Goal: Task Accomplishment & Management: Use online tool/utility

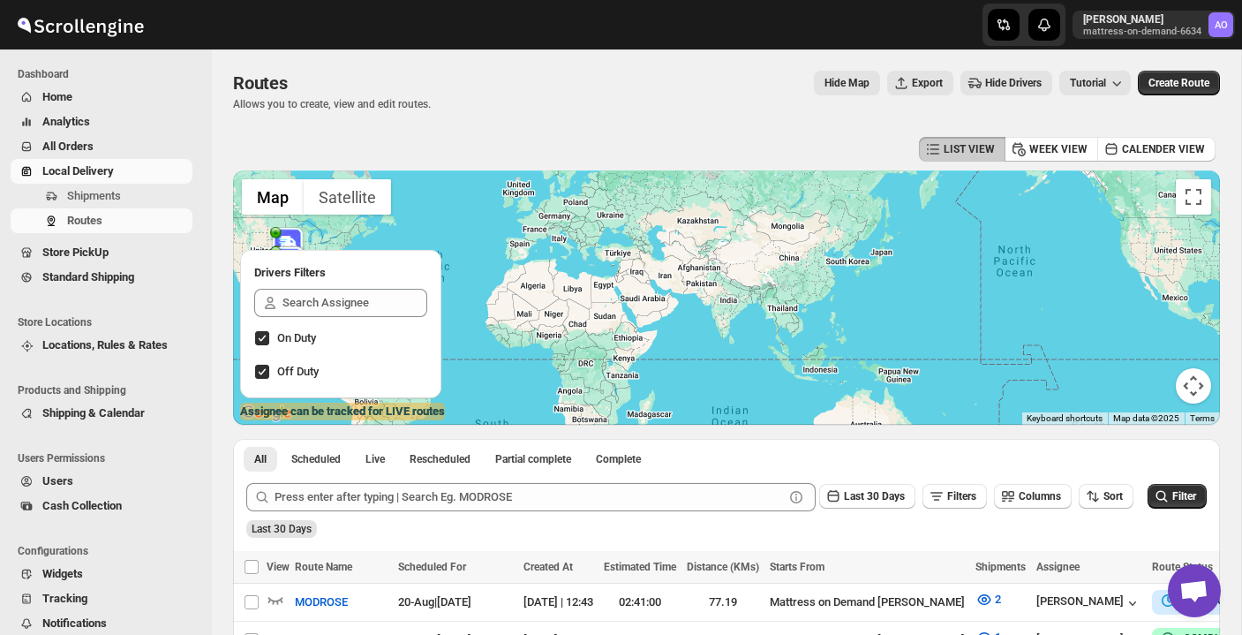
click at [105, 179] on span "Local Delivery" at bounding box center [115, 171] width 147 height 18
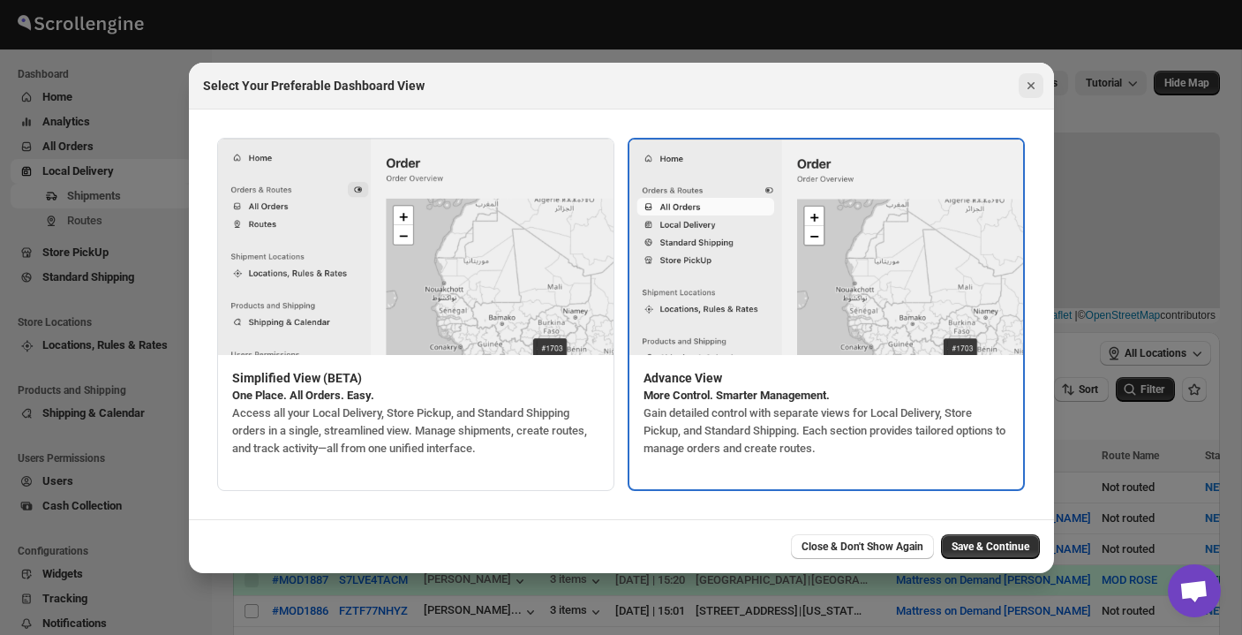
click at [1027, 80] on icon "Close" at bounding box center [1031, 86] width 18 height 18
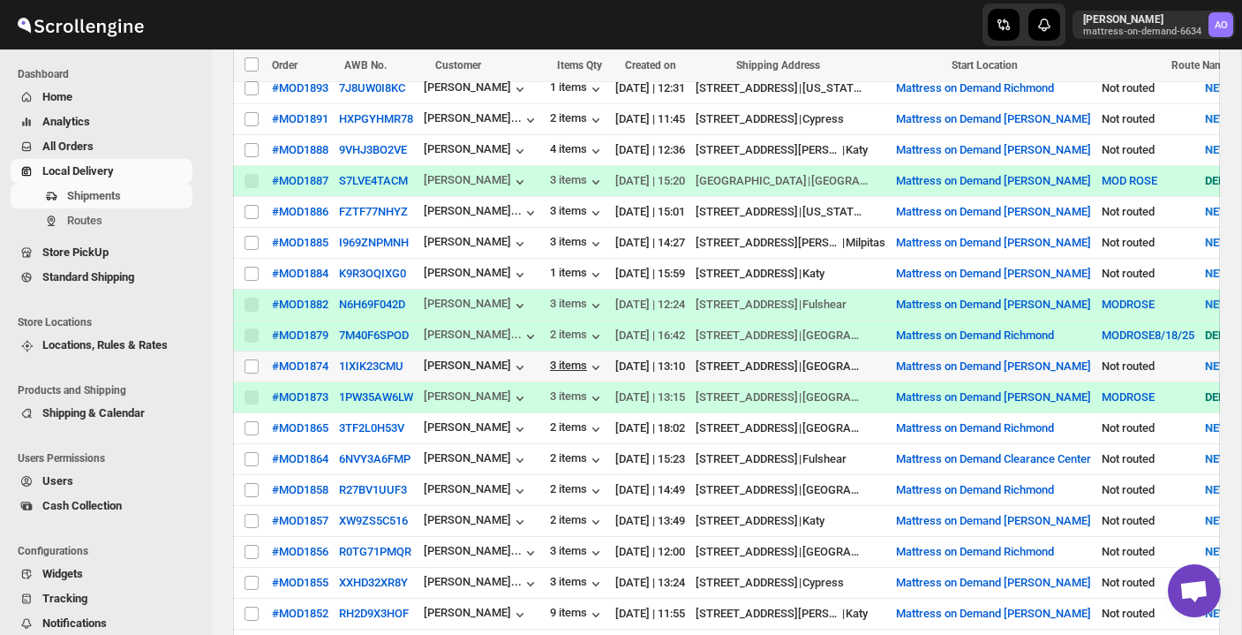
scroll to position [400, 0]
click at [587, 359] on div "3 items" at bounding box center [577, 366] width 55 height 18
click at [252, 360] on input "Select shipment" at bounding box center [251, 365] width 14 height 14
checkbox input "true"
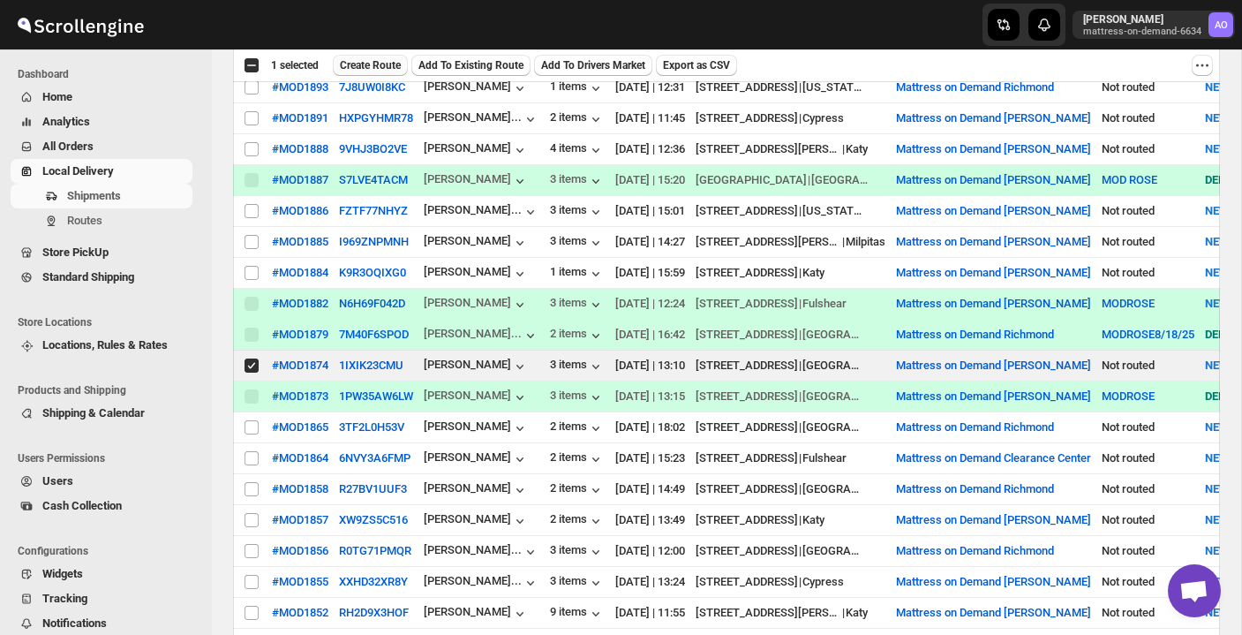
click at [380, 62] on span "Create Route" at bounding box center [370, 65] width 61 height 14
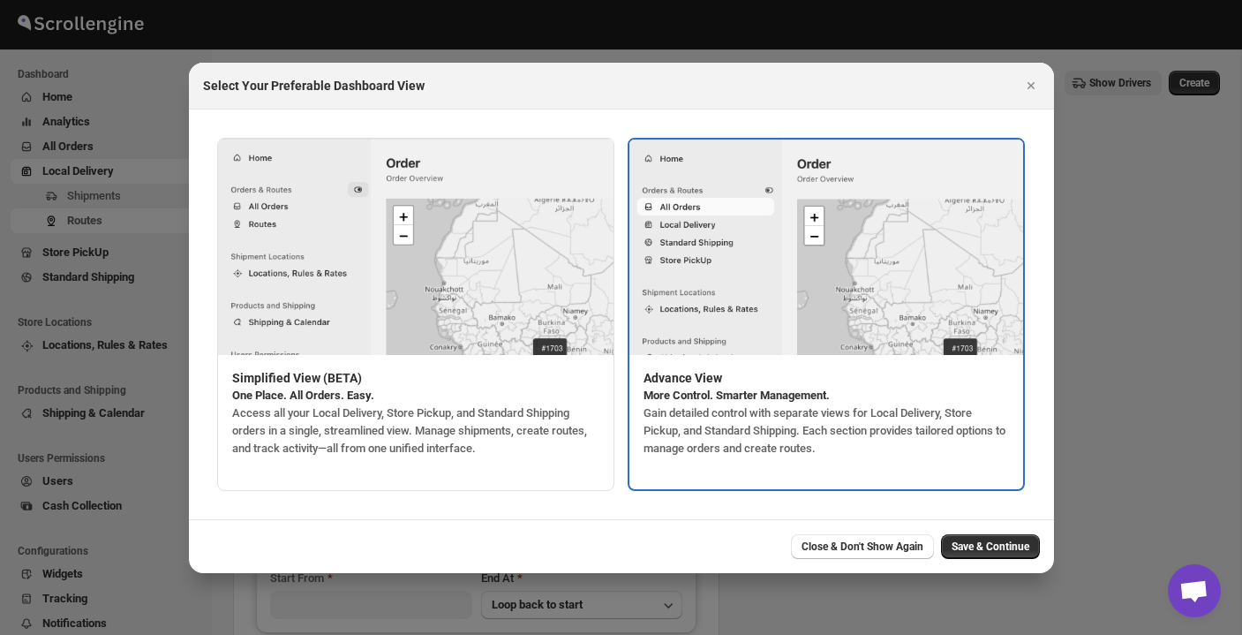
type input "Mattress on Demand [PERSON_NAME]"
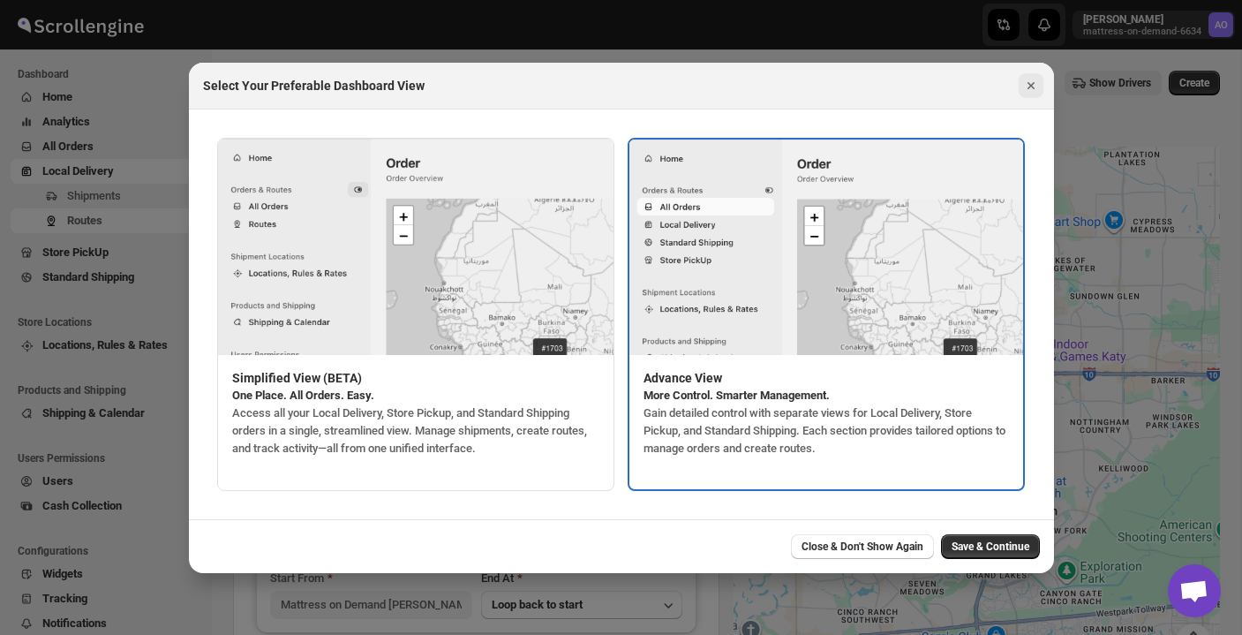
click at [1029, 80] on icon "Close" at bounding box center [1031, 86] width 18 height 18
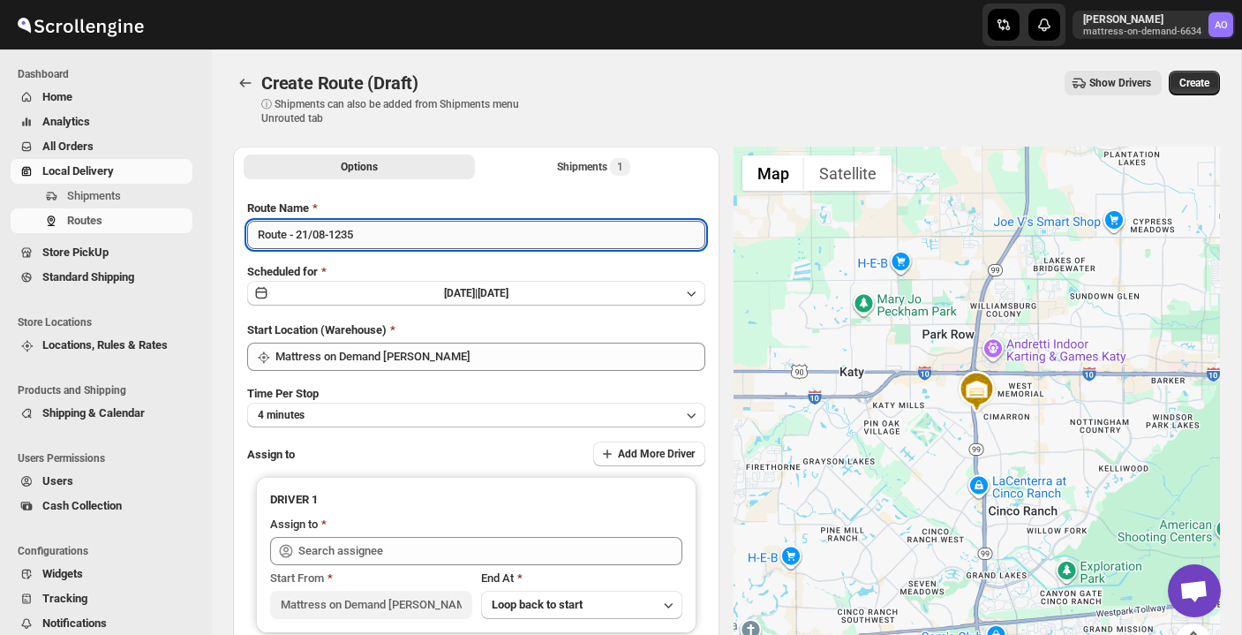
click at [507, 241] on input "Route - 21/08-1235" at bounding box center [476, 235] width 458 height 28
type input "R"
type input "MODROSE"
click at [519, 417] on button "4 minutes" at bounding box center [476, 414] width 458 height 25
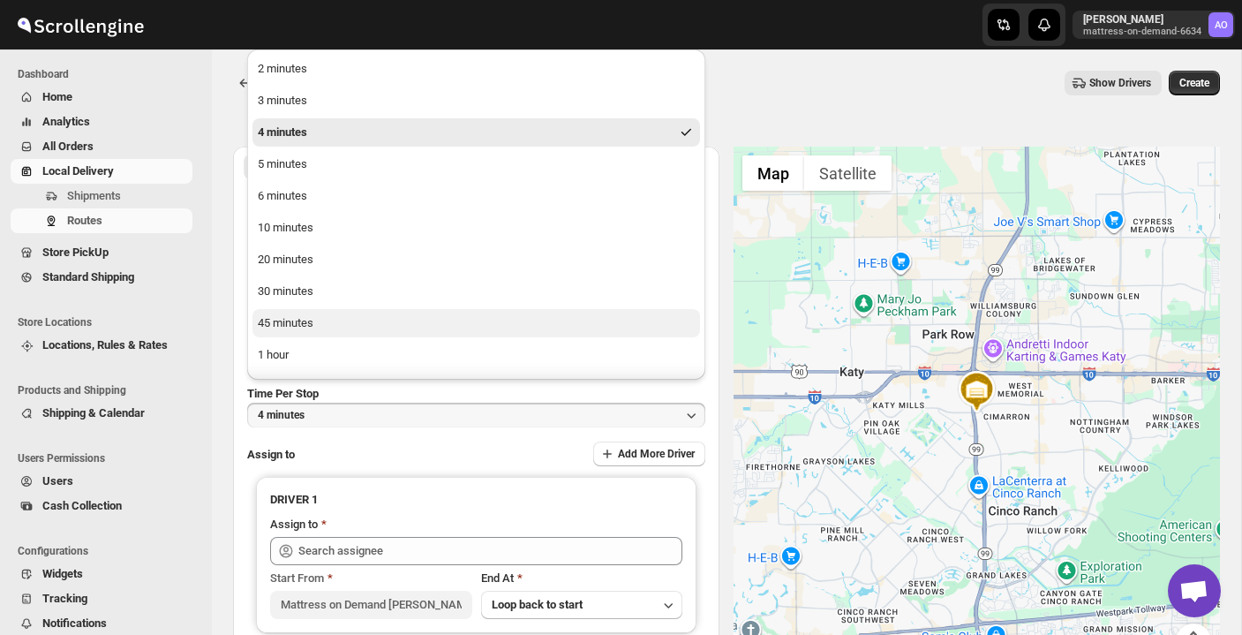
click at [469, 325] on button "45 minutes" at bounding box center [475, 323] width 447 height 28
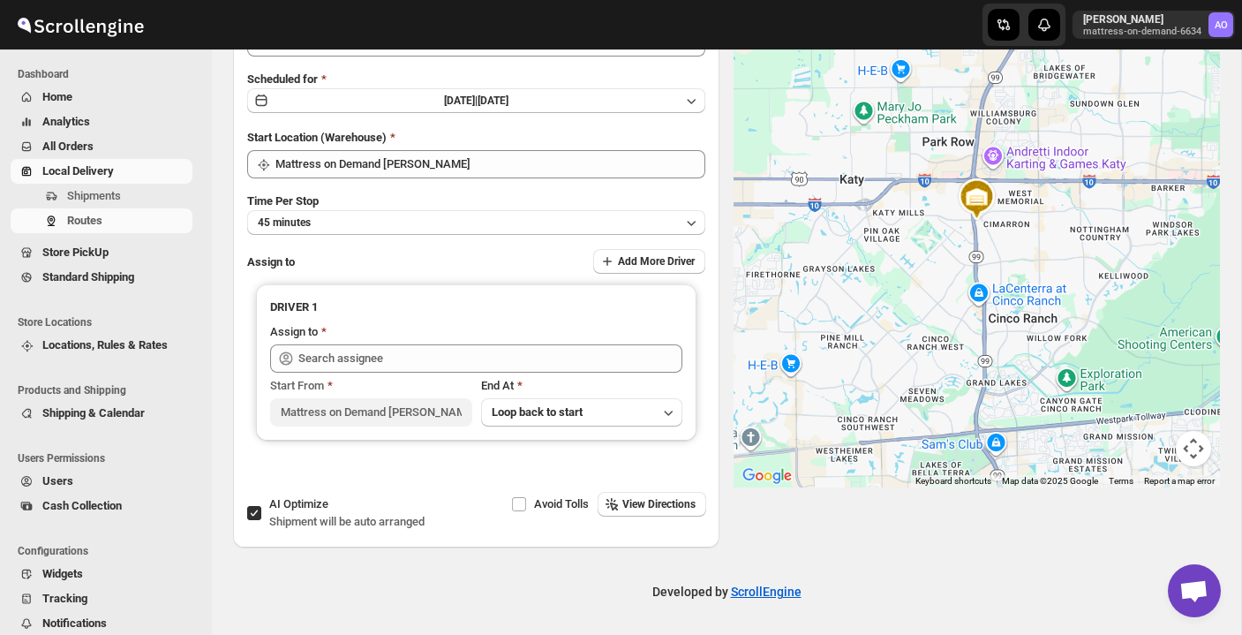
scroll to position [192, 0]
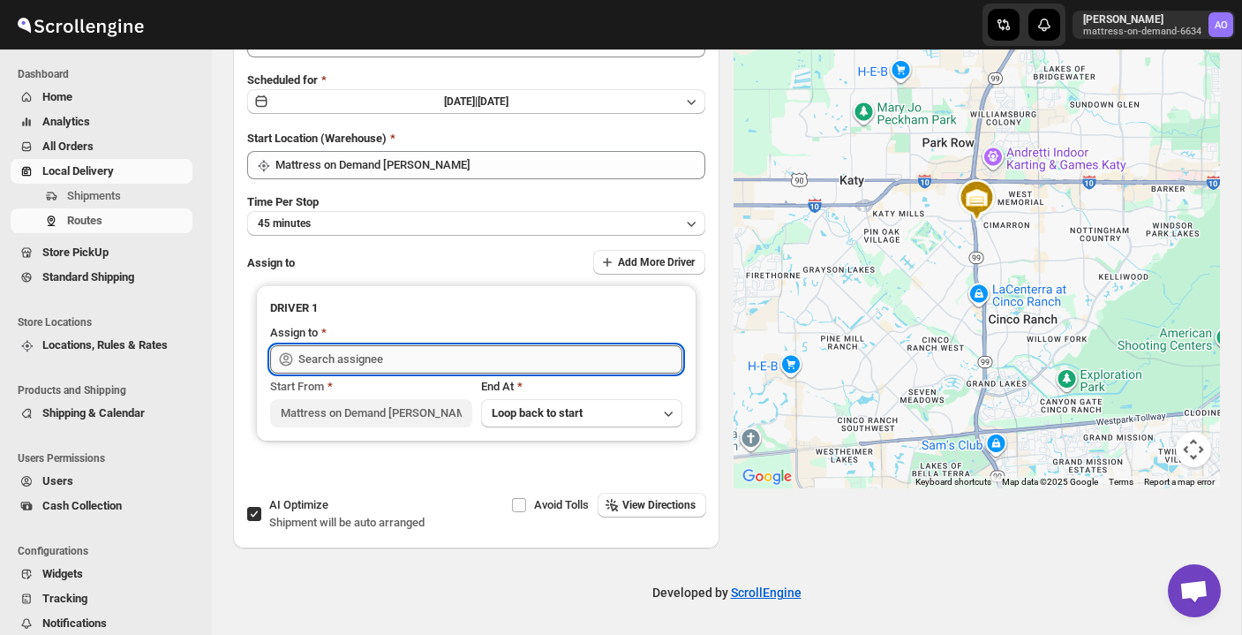
click at [441, 356] on input "text" at bounding box center [490, 359] width 384 height 28
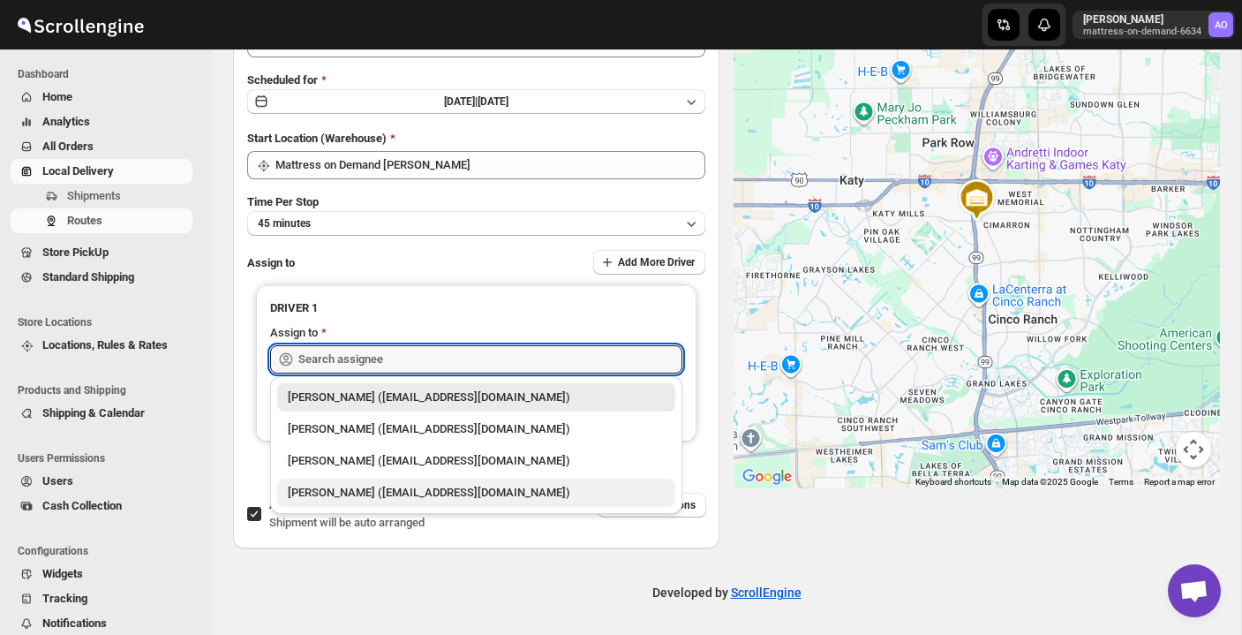
click at [440, 492] on div "[PERSON_NAME] ([EMAIL_ADDRESS][DOMAIN_NAME])" at bounding box center [476, 493] width 377 height 18
type input "[PERSON_NAME] ([EMAIL_ADDRESS][DOMAIN_NAME])"
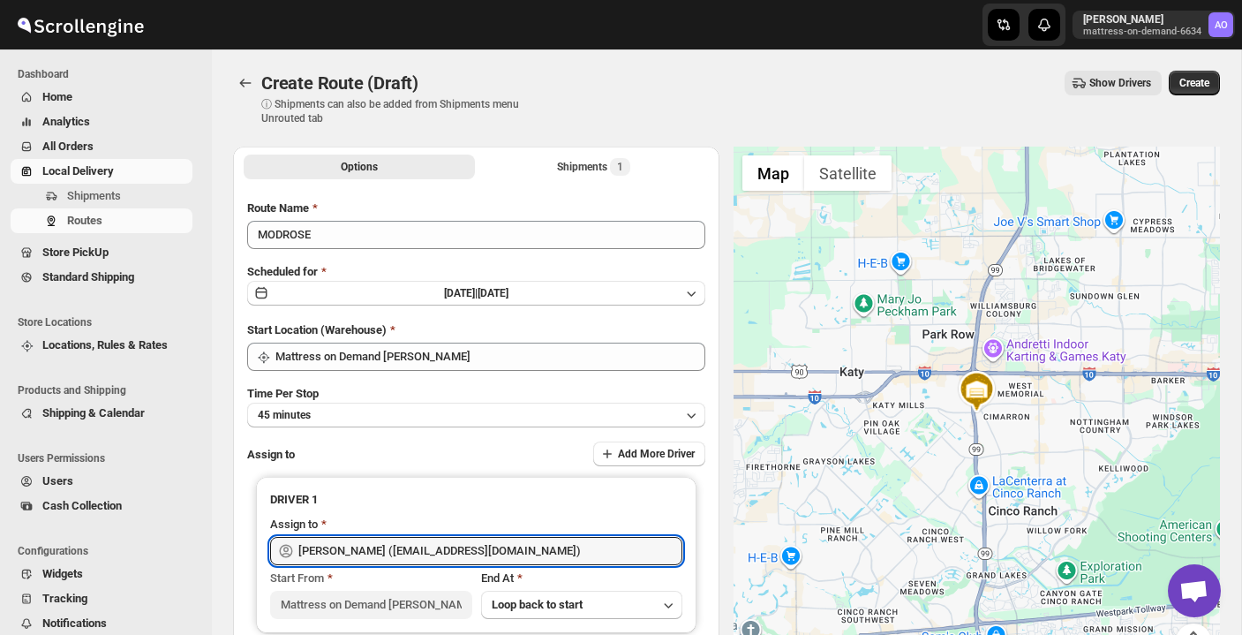
scroll to position [1, 0]
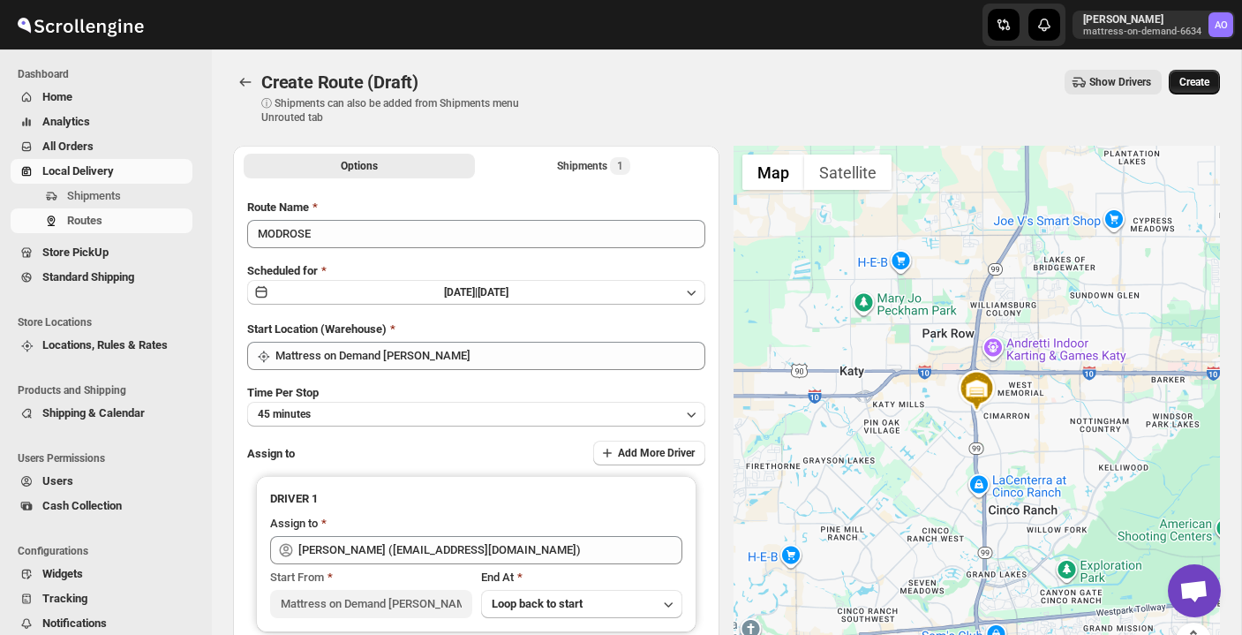
click at [1188, 90] on button "Create" at bounding box center [1194, 82] width 51 height 25
